Goal: Task Accomplishment & Management: Manage account settings

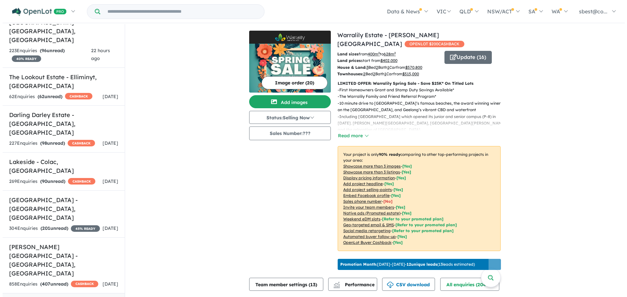
scroll to position [457, 0]
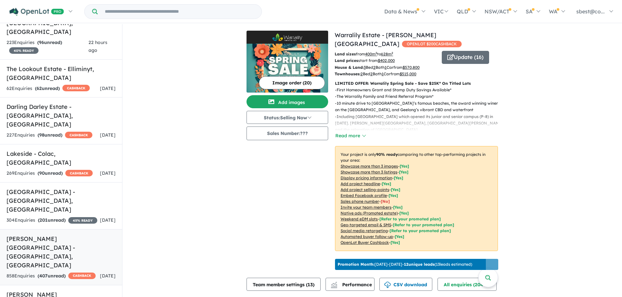
click at [66, 235] on h5 "[PERSON_NAME][GEOGRAPHIC_DATA] - [GEOGRAPHIC_DATA] , [GEOGRAPHIC_DATA]" at bounding box center [61, 252] width 109 height 35
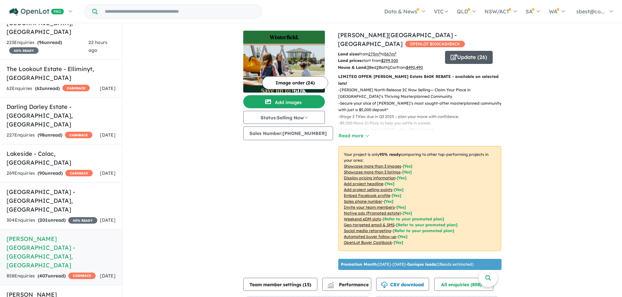
click at [479, 51] on button "Update ( 26 )" at bounding box center [469, 57] width 48 height 13
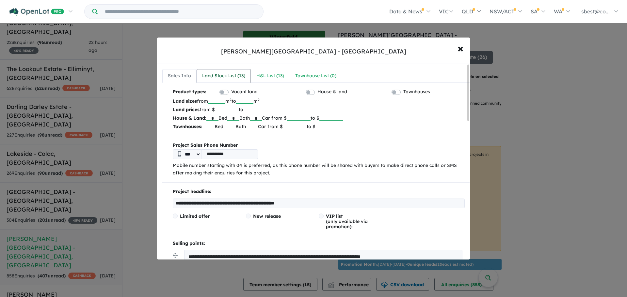
click at [235, 77] on div "Land Stock List ( 13 )" at bounding box center [223, 76] width 43 height 8
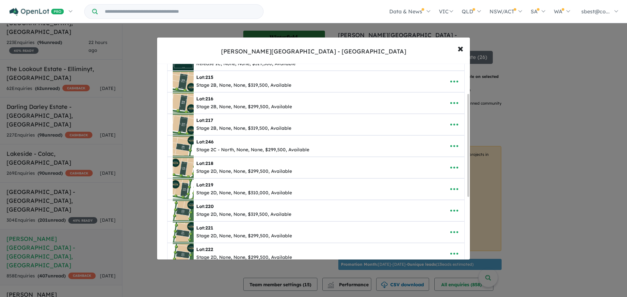
scroll to position [46, 0]
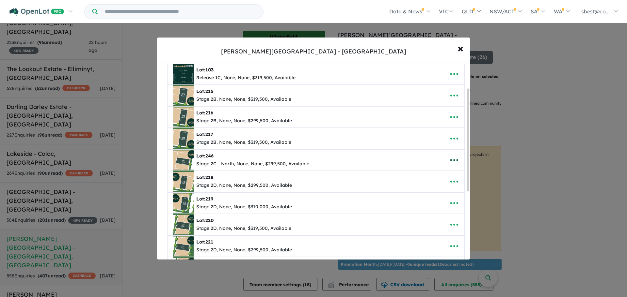
click at [452, 160] on icon "button" at bounding box center [454, 160] width 8 height 2
click at [434, 192] on link "Remove" at bounding box center [440, 191] width 48 height 15
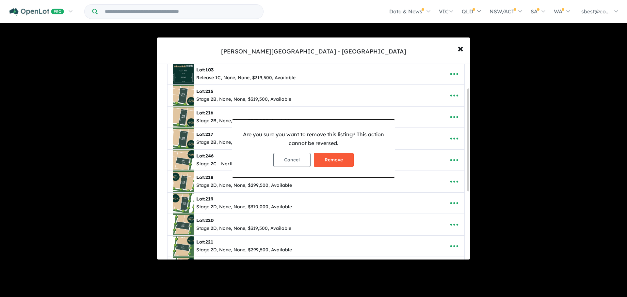
click at [330, 157] on button "Remove" at bounding box center [334, 160] width 40 height 14
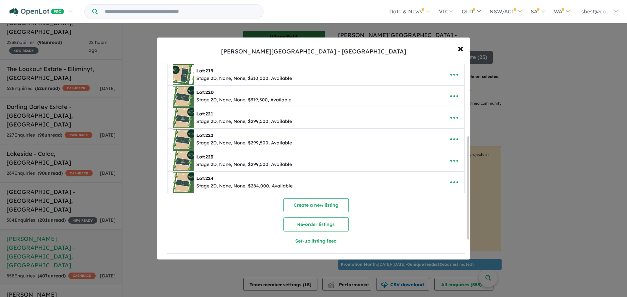
scroll to position [0, 0]
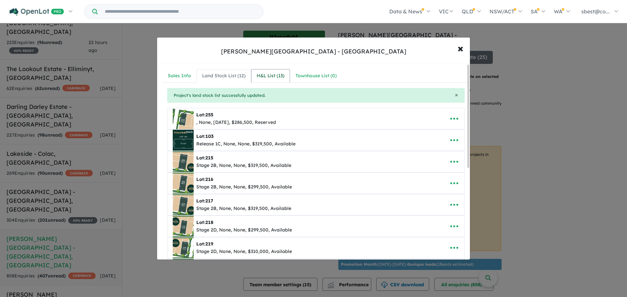
click at [271, 76] on div "H&L List ( 13 )" at bounding box center [271, 76] width 28 height 8
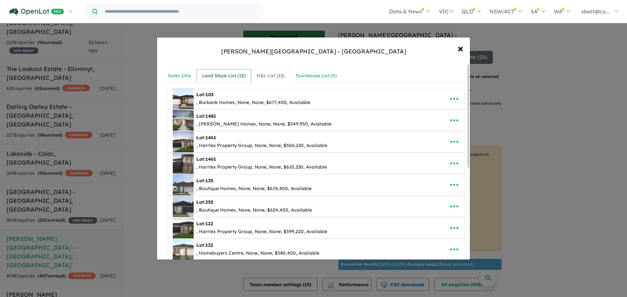
click at [234, 76] on div "Land Stock List ( 12 )" at bounding box center [223, 76] width 43 height 8
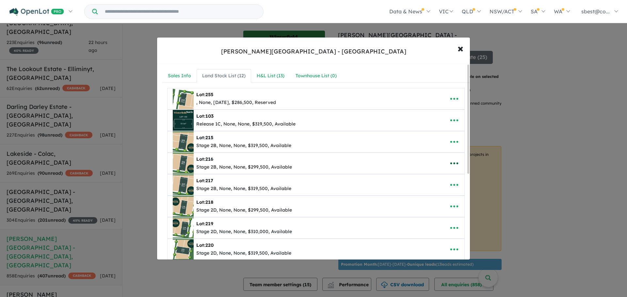
click at [451, 161] on icon "button" at bounding box center [454, 164] width 10 height 10
click at [438, 195] on link "Remove" at bounding box center [440, 194] width 48 height 15
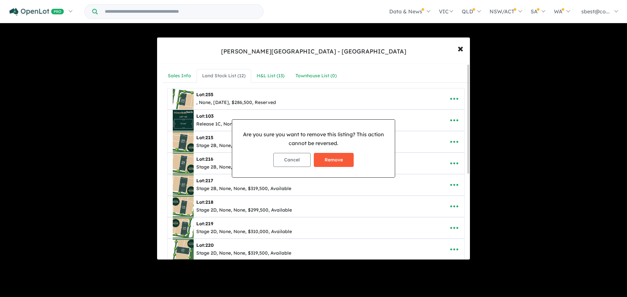
click at [333, 158] on button "Remove" at bounding box center [334, 160] width 40 height 14
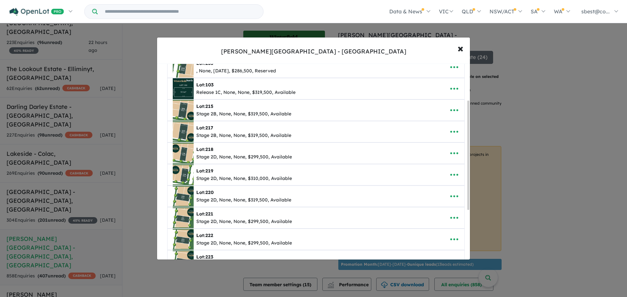
scroll to position [65, 0]
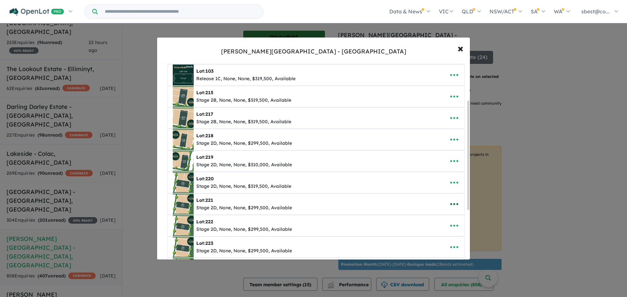
click at [457, 200] on button "button" at bounding box center [454, 204] width 20 height 15
click at [438, 231] on link "Remove" at bounding box center [440, 235] width 48 height 15
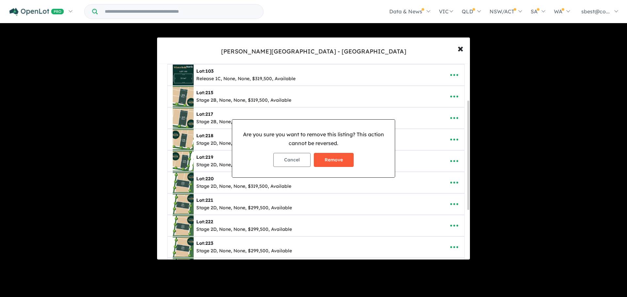
click at [340, 160] on button "Remove" at bounding box center [334, 160] width 40 height 14
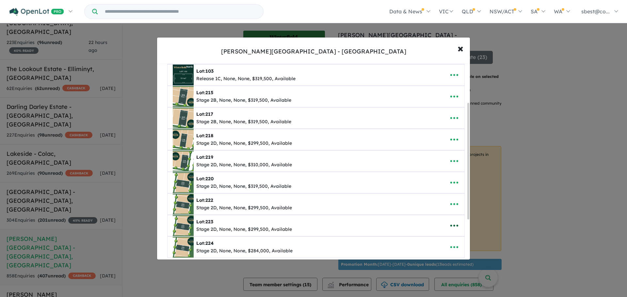
click at [449, 221] on icon "button" at bounding box center [454, 226] width 10 height 10
click at [432, 196] on link "Remove" at bounding box center [440, 195] width 48 height 15
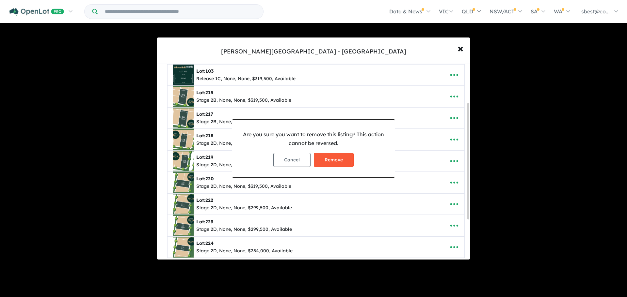
click at [337, 164] on button "Remove" at bounding box center [334, 160] width 40 height 14
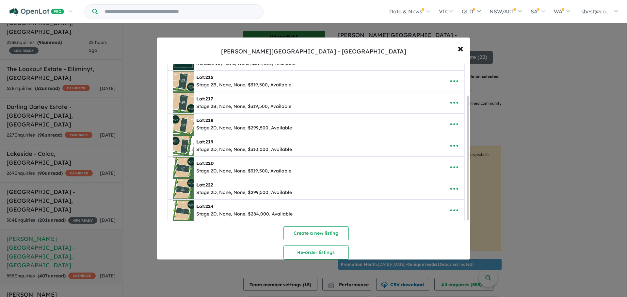
scroll to position [98, 0]
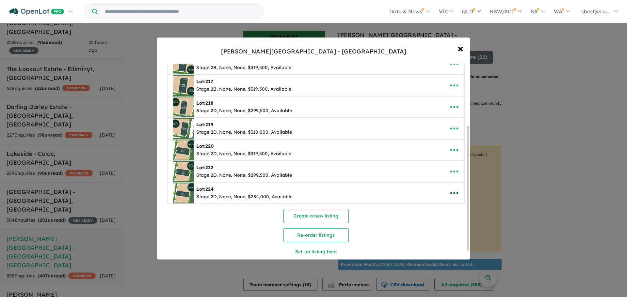
click at [455, 195] on icon "button" at bounding box center [454, 193] width 10 height 10
click at [437, 224] on link "Remove" at bounding box center [440, 224] width 48 height 15
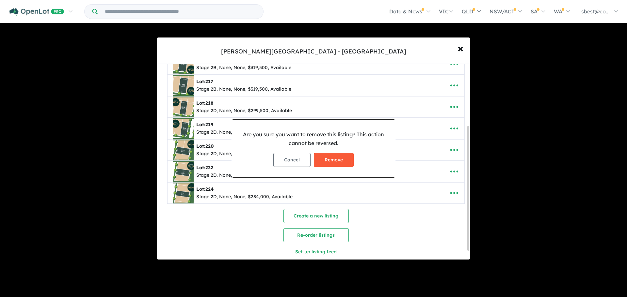
click at [337, 159] on button "Remove" at bounding box center [334, 160] width 40 height 14
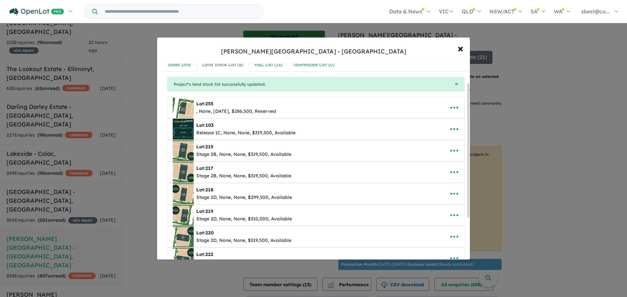
scroll to position [0, 0]
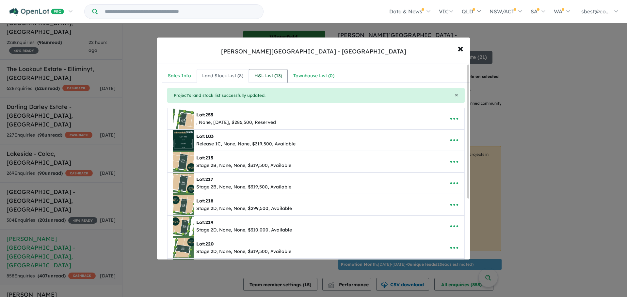
click at [269, 76] on div "H&L List ( 13 )" at bounding box center [268, 76] width 28 height 8
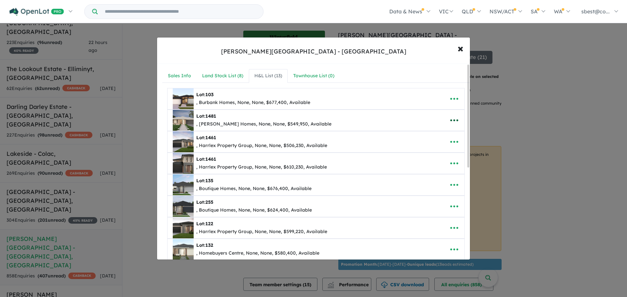
click at [445, 125] on button "button" at bounding box center [454, 120] width 20 height 15
click at [435, 152] on link "Remove" at bounding box center [440, 151] width 48 height 15
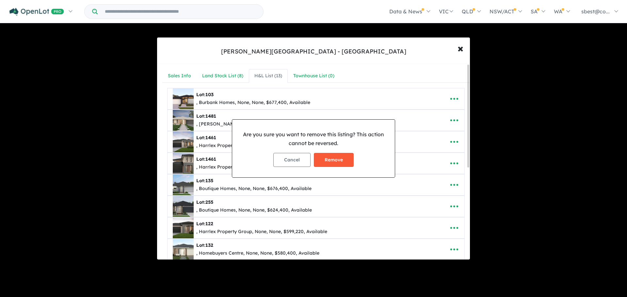
click at [334, 158] on button "Remove" at bounding box center [334, 160] width 40 height 14
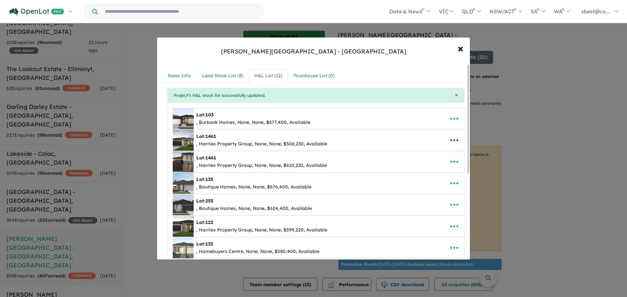
click at [453, 140] on icon "button" at bounding box center [454, 140] width 10 height 10
click at [429, 170] on link "Remove" at bounding box center [440, 171] width 48 height 15
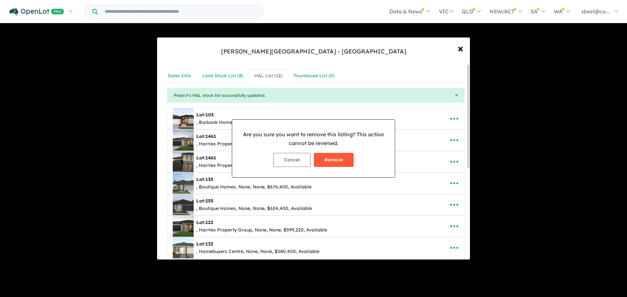
click at [328, 164] on button "Remove" at bounding box center [334, 160] width 40 height 14
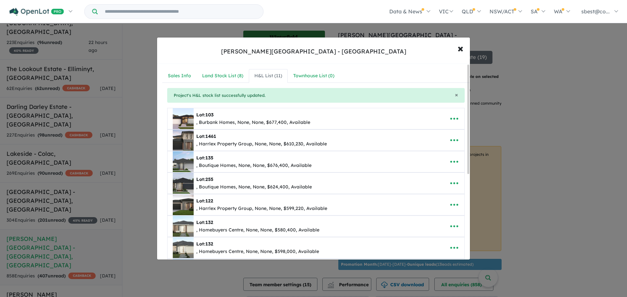
click at [454, 147] on button "button" at bounding box center [454, 140] width 20 height 15
click at [436, 169] on link "Remove" at bounding box center [440, 171] width 48 height 15
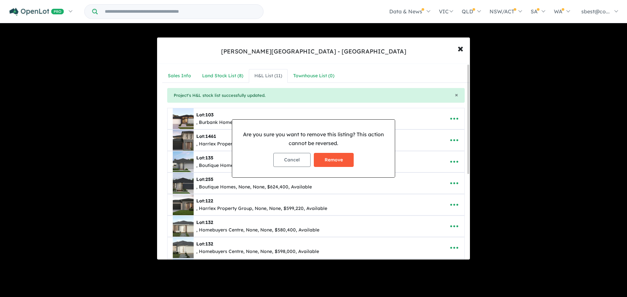
click at [331, 159] on button "Remove" at bounding box center [334, 160] width 40 height 14
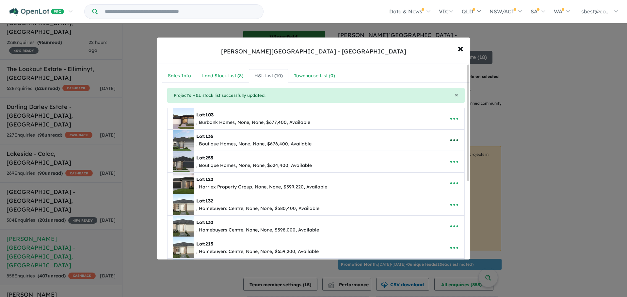
click at [450, 141] on icon "button" at bounding box center [454, 141] width 8 height 2
click at [429, 175] on link "Remove" at bounding box center [440, 171] width 48 height 15
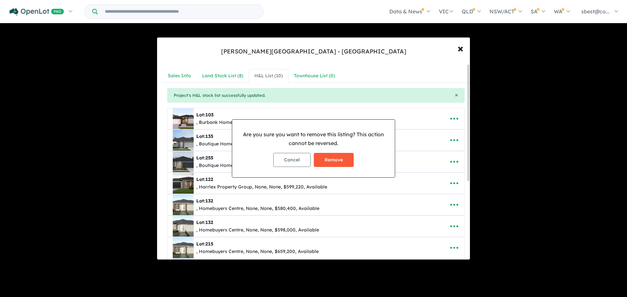
click at [326, 158] on button "Remove" at bounding box center [334, 160] width 40 height 14
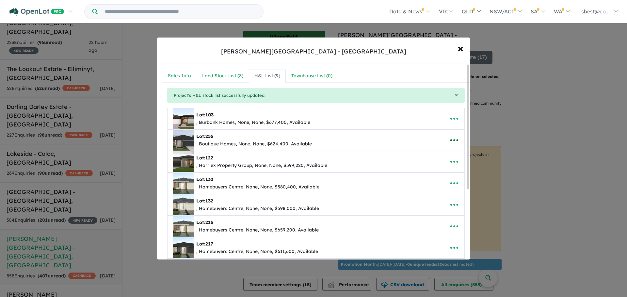
click at [453, 141] on icon "button" at bounding box center [454, 140] width 10 height 10
click at [434, 169] on link "Remove" at bounding box center [440, 171] width 48 height 15
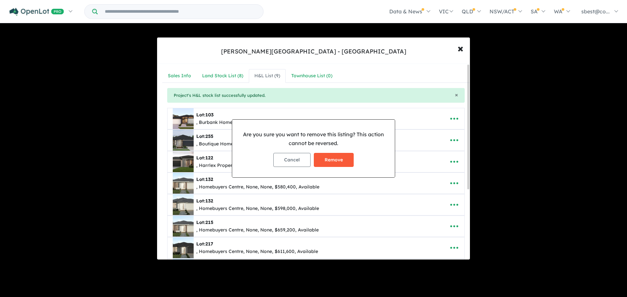
click at [333, 165] on button "Remove" at bounding box center [334, 160] width 40 height 14
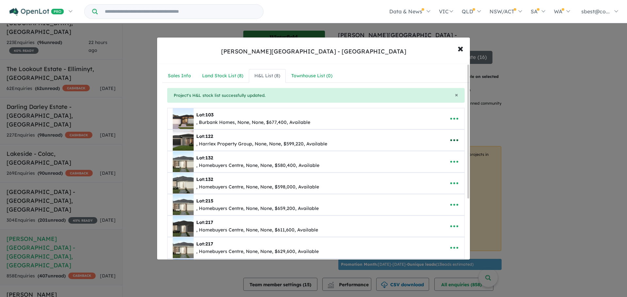
click at [448, 134] on button "button" at bounding box center [454, 140] width 20 height 15
click at [436, 168] on link "Remove" at bounding box center [440, 171] width 48 height 15
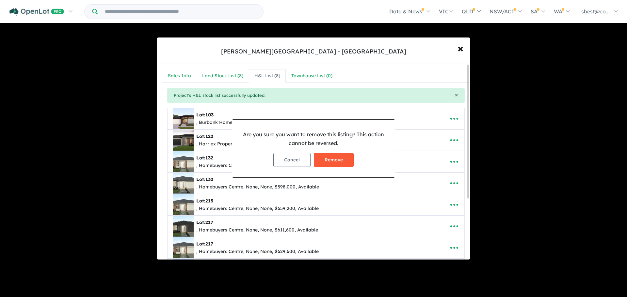
click at [334, 155] on button "Remove" at bounding box center [334, 160] width 40 height 14
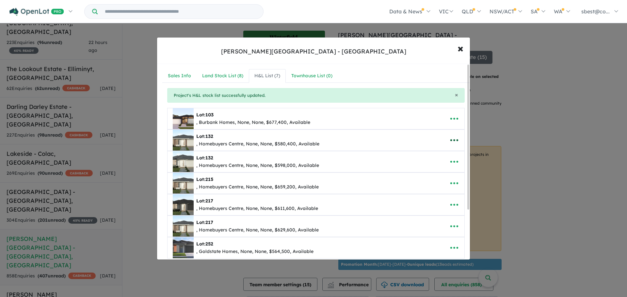
click at [457, 137] on button "button" at bounding box center [454, 140] width 20 height 15
click at [438, 171] on link "Remove" at bounding box center [440, 171] width 48 height 15
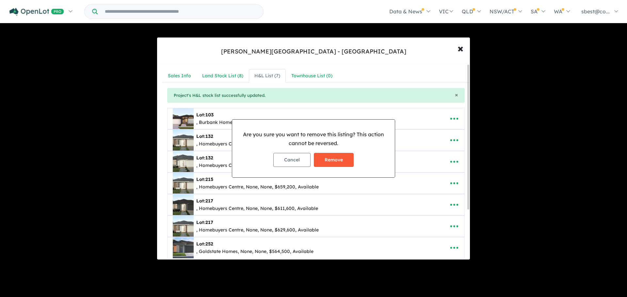
click at [348, 157] on button "Remove" at bounding box center [334, 160] width 40 height 14
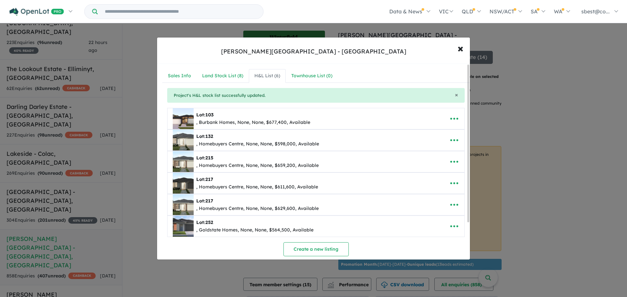
click at [456, 154] on div "Lot: 215 , Homebuyers Centre, None, None, $659,200, Available" at bounding box center [315, 161] width 297 height 21
click at [450, 143] on icon "button" at bounding box center [454, 140] width 10 height 10
click at [430, 172] on link "Remove" at bounding box center [440, 171] width 48 height 15
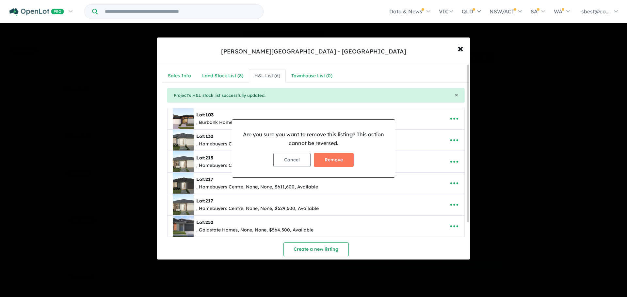
click at [324, 153] on div "Cancel Remove" at bounding box center [313, 160] width 152 height 24
click at [329, 157] on button "Remove" at bounding box center [334, 160] width 40 height 14
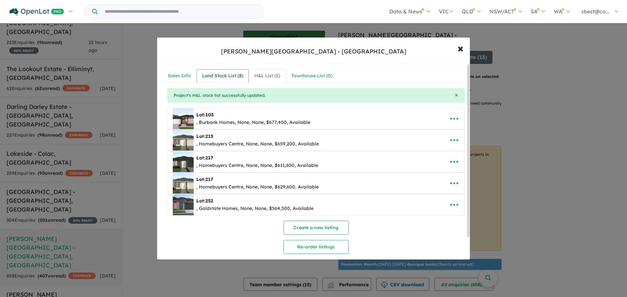
click at [232, 77] on div "Land Stock List ( 8 )" at bounding box center [222, 76] width 41 height 8
